Goal: Find specific page/section: Find specific page/section

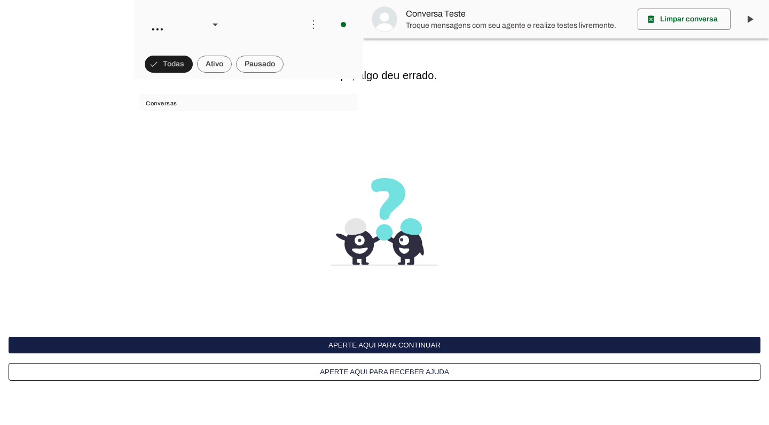
click at [363, 49] on button "Aperte aqui para continuar" at bounding box center [248, 24] width 229 height 49
click at [411, 348] on button "Aperte aqui para continuar" at bounding box center [385, 344] width 752 height 17
